Goal: Check status: Check status

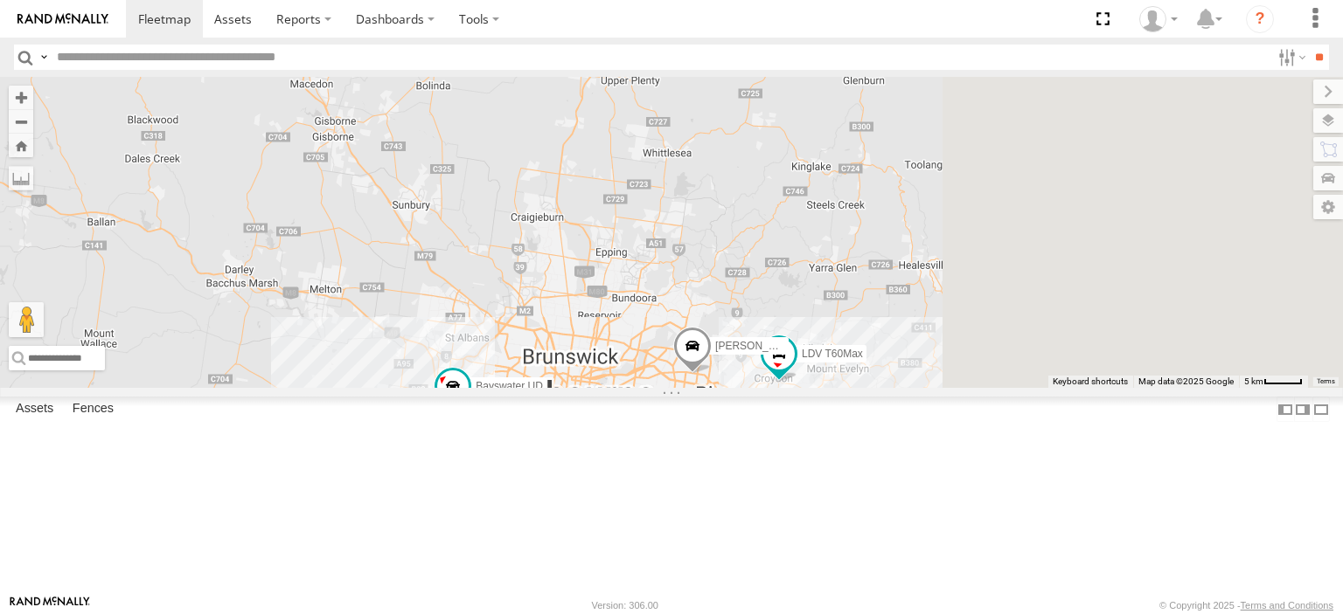
drag, startPoint x: 1035, startPoint y: 493, endPoint x: 569, endPoint y: 352, distance: 486.7
click at [525, 357] on div "[PERSON_NAME] FRR Bayswater UD [PERSON_NAME] Westside UD 4 LDV T60Max" at bounding box center [671, 232] width 1343 height 311
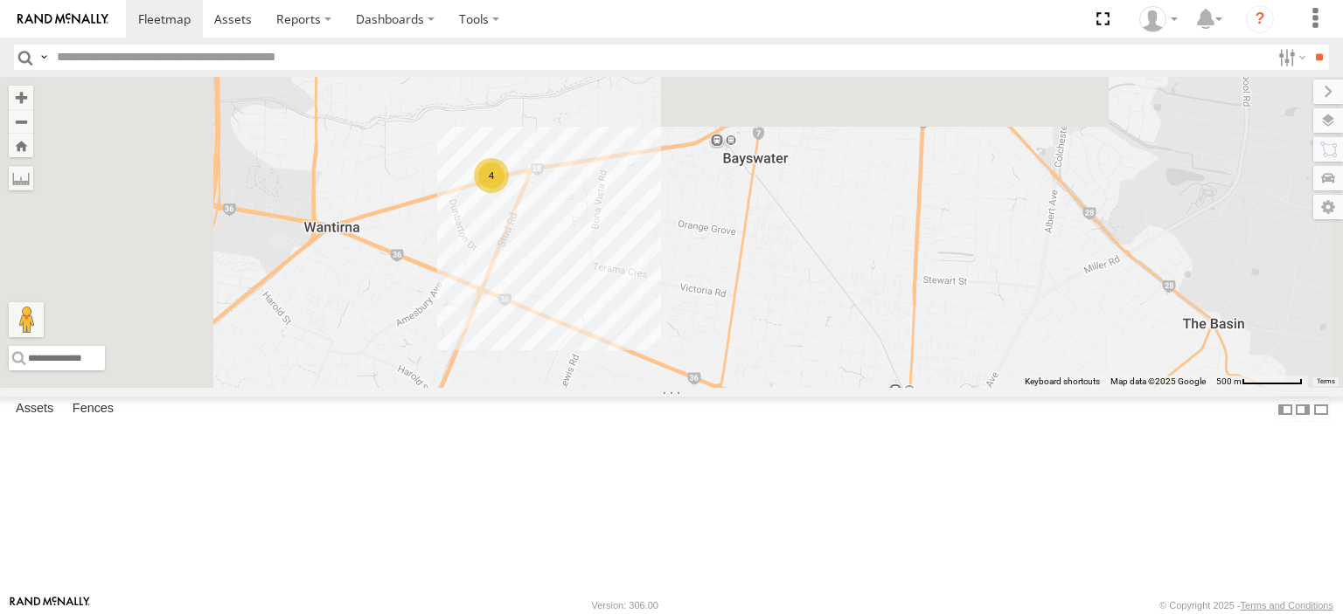
drag, startPoint x: 688, startPoint y: 357, endPoint x: 740, endPoint y: 574, distance: 223.9
click at [740, 388] on div "[PERSON_NAME] FRR Bayswater UD [PERSON_NAME] UD LDV T60Max 4" at bounding box center [671, 232] width 1343 height 311
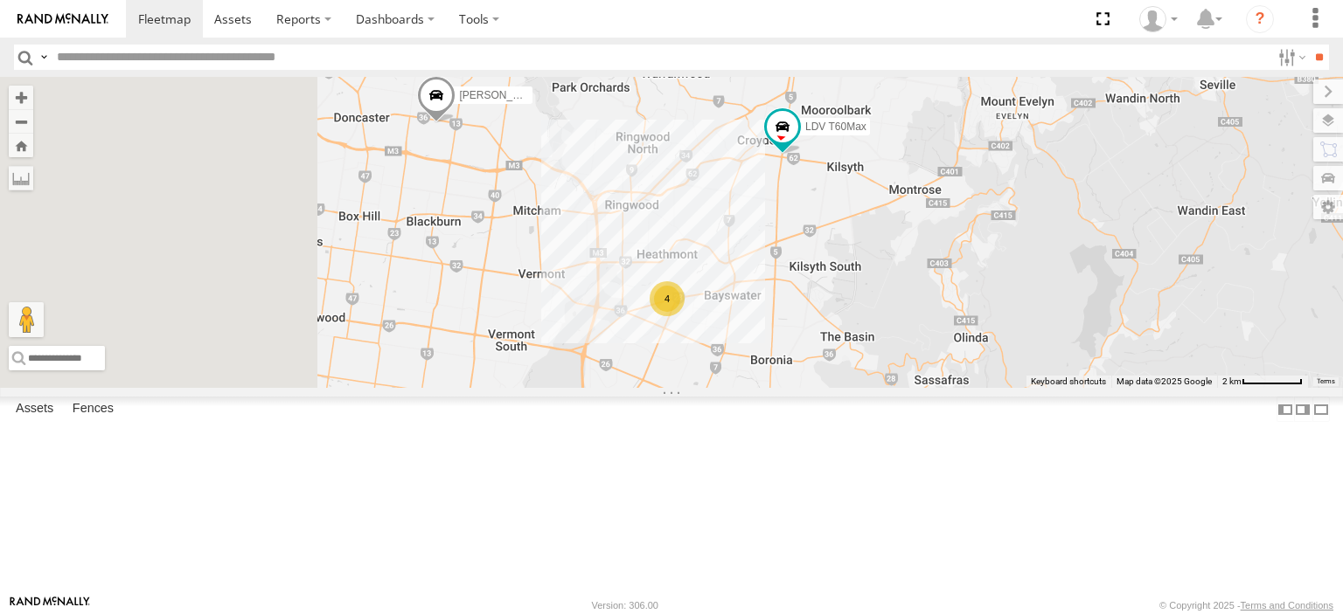
drag, startPoint x: 648, startPoint y: 456, endPoint x: 902, endPoint y: 414, distance: 257.8
click at [901, 388] on div "[PERSON_NAME] FRR Bayswater UD [PERSON_NAME] UD LDV T60Max 4" at bounding box center [671, 232] width 1343 height 311
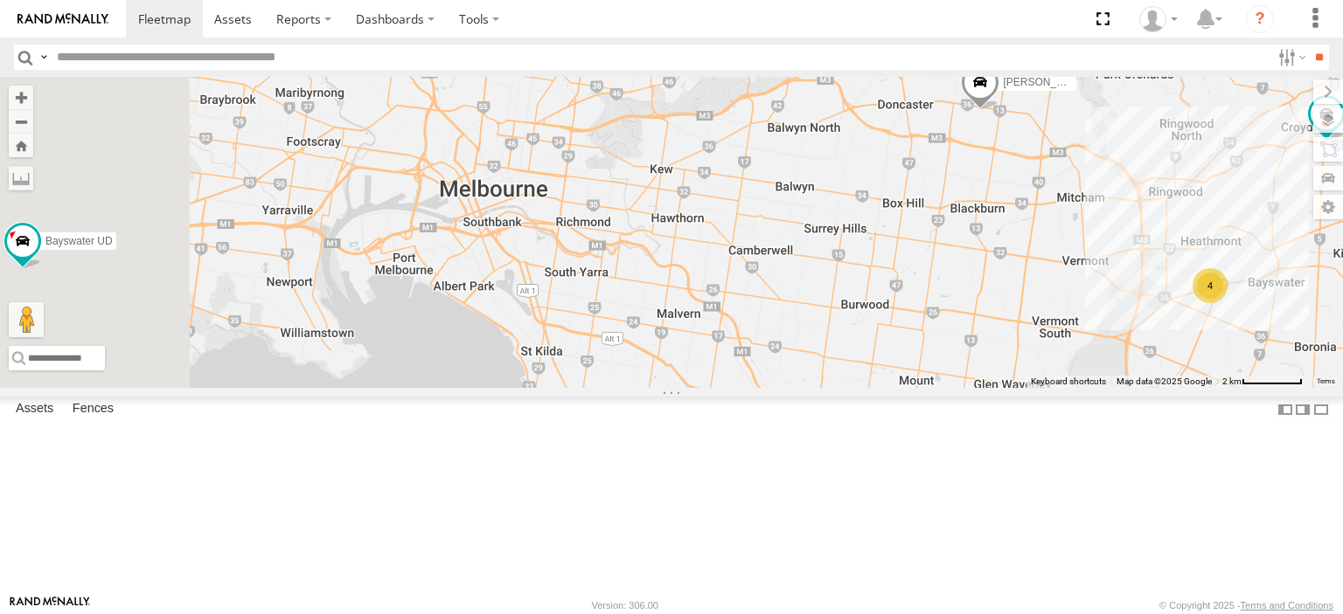
drag, startPoint x: 717, startPoint y: 469, endPoint x: 1142, endPoint y: 492, distance: 425.5
click at [1142, 388] on div "[PERSON_NAME] FRR Bayswater UD [PERSON_NAME] UD LDV T60Max 4" at bounding box center [671, 232] width 1343 height 311
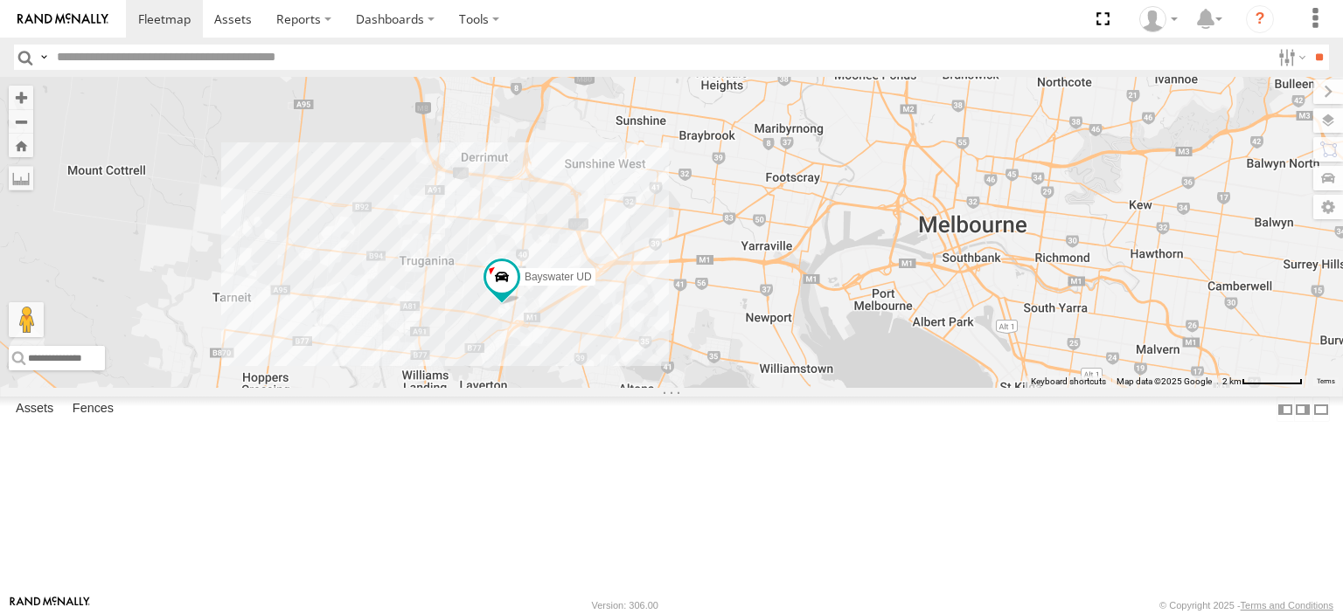
drag, startPoint x: 766, startPoint y: 392, endPoint x: 1296, endPoint y: 443, distance: 533.0
click at [1296, 388] on div "[PERSON_NAME] FRR Bayswater UD [PERSON_NAME] UD LDV T60Max 4" at bounding box center [671, 232] width 1343 height 311
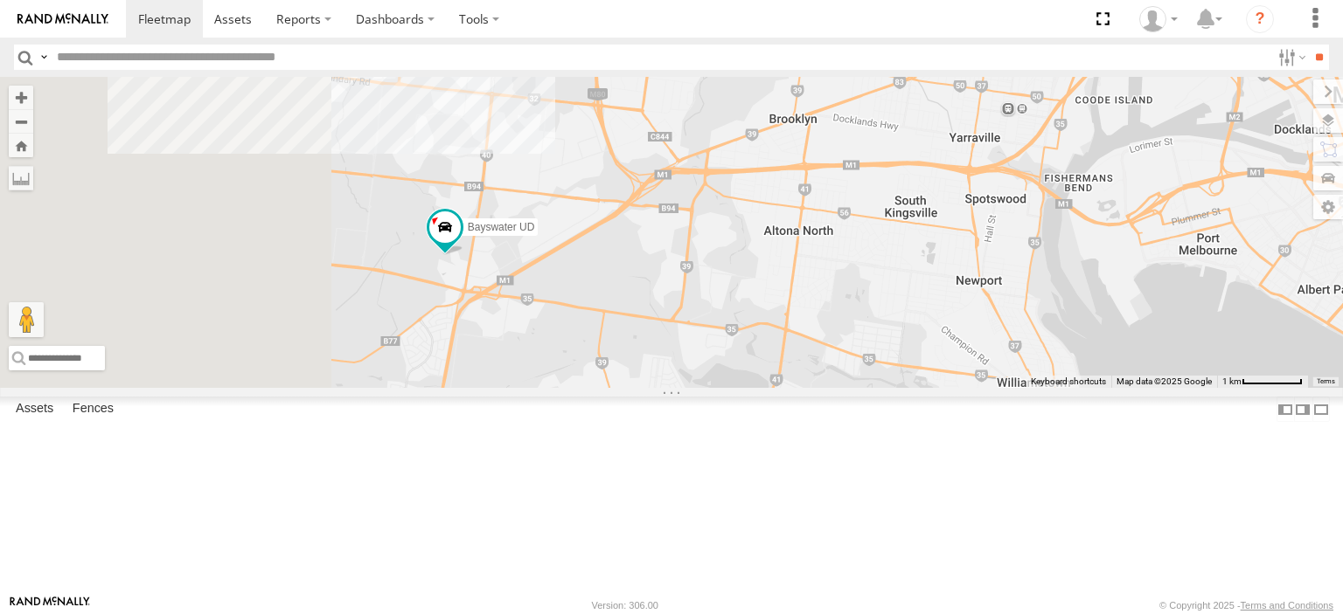
drag, startPoint x: 559, startPoint y: 391, endPoint x: 775, endPoint y: 489, distance: 238.2
click at [775, 388] on div "[PERSON_NAME] FRR Bayswater UD [PERSON_NAME] UD LDV T60Max" at bounding box center [671, 232] width 1343 height 311
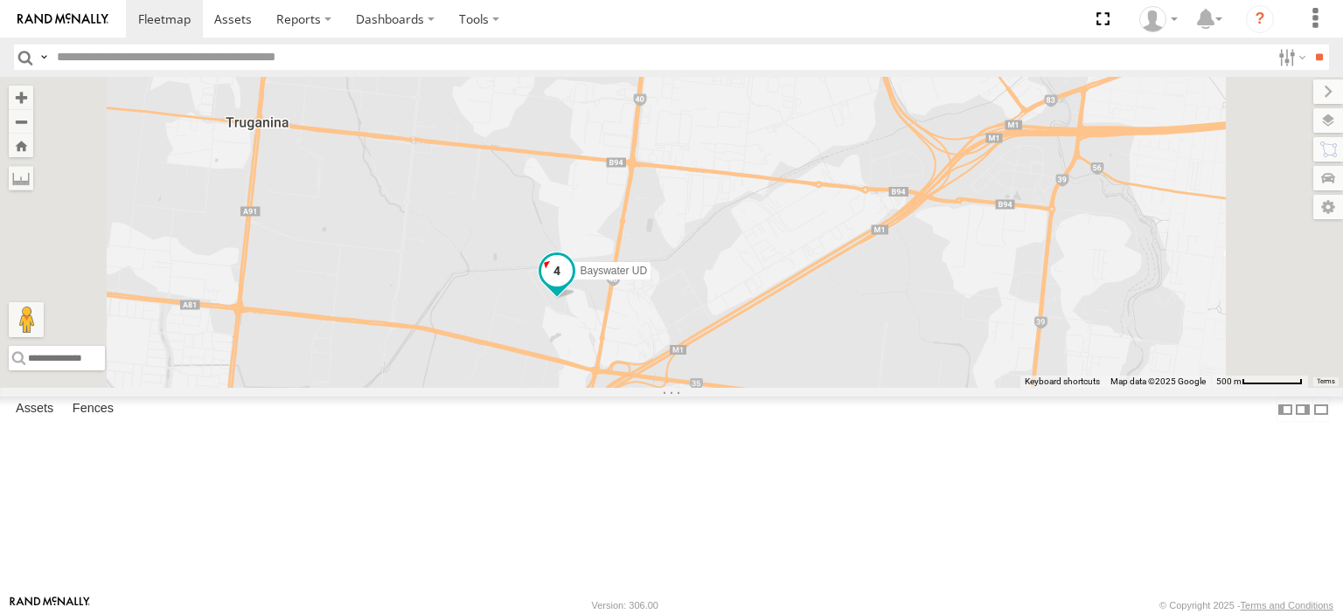
click at [573, 287] on span at bounding box center [556, 270] width 31 height 31
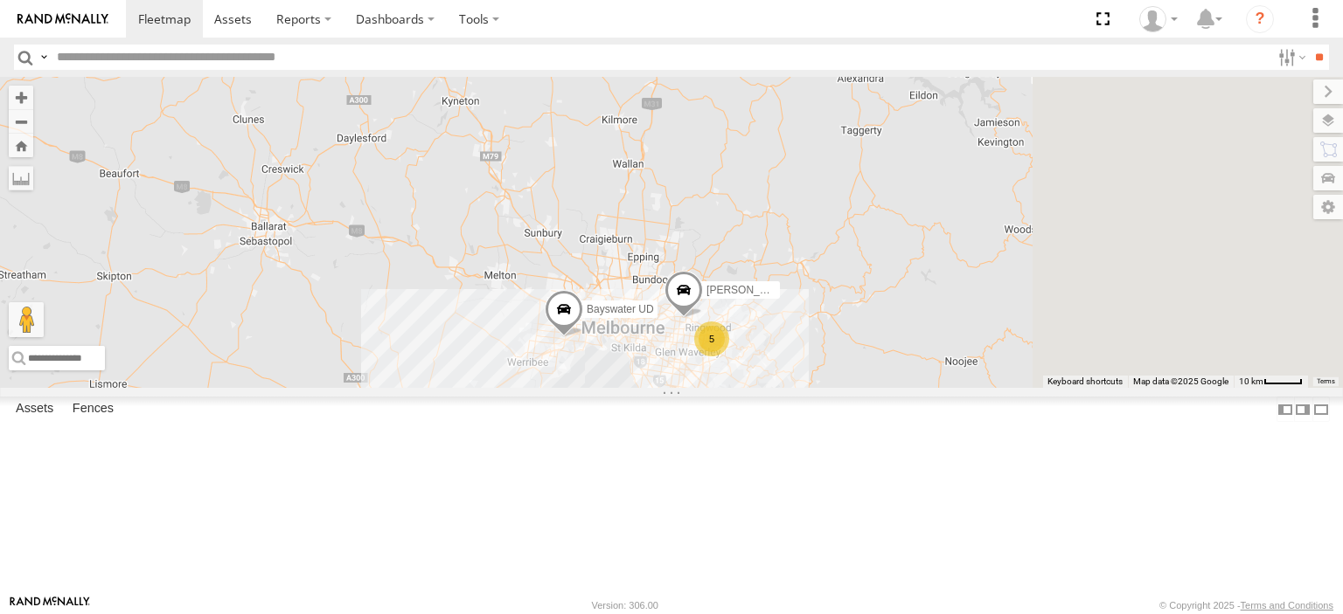
drag, startPoint x: 892, startPoint y: 459, endPoint x: 741, endPoint y: 345, distance: 188.5
click at [741, 346] on div "Bayswater UD 5 Bendigo Isuzu FRR [PERSON_NAME] UD" at bounding box center [671, 232] width 1343 height 311
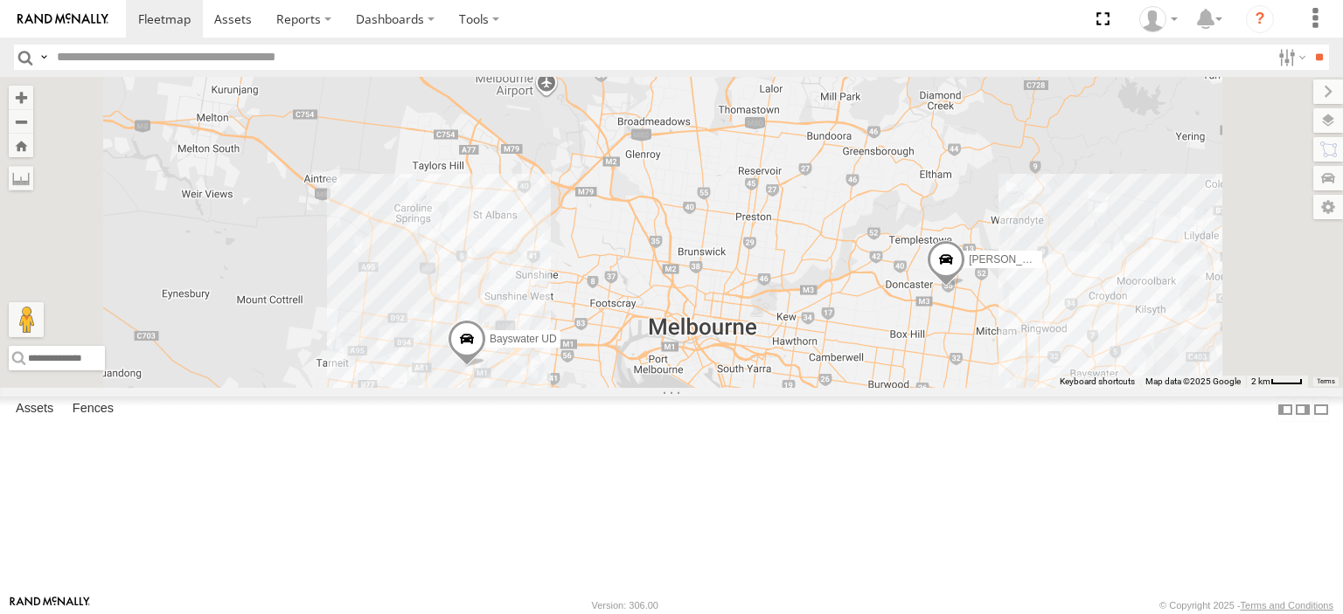
drag, startPoint x: 909, startPoint y: 501, endPoint x: 802, endPoint y: 384, distance: 159.0
click at [808, 382] on div "Bayswater UD Bendigo Isuzu FRR [PERSON_NAME] UD" at bounding box center [671, 232] width 1343 height 311
